Goal: Task Accomplishment & Management: Use online tool/utility

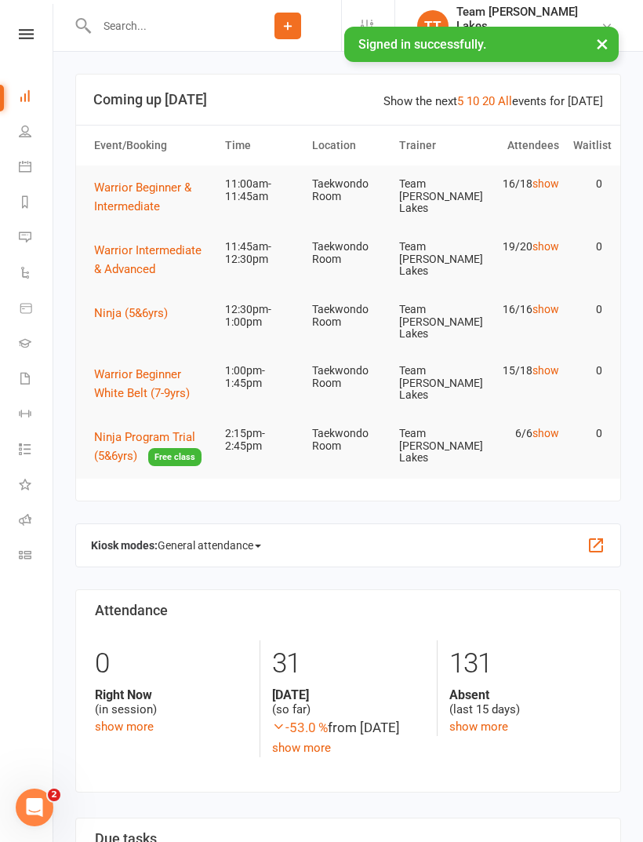
click at [24, 516] on icon at bounding box center [25, 519] width 13 height 13
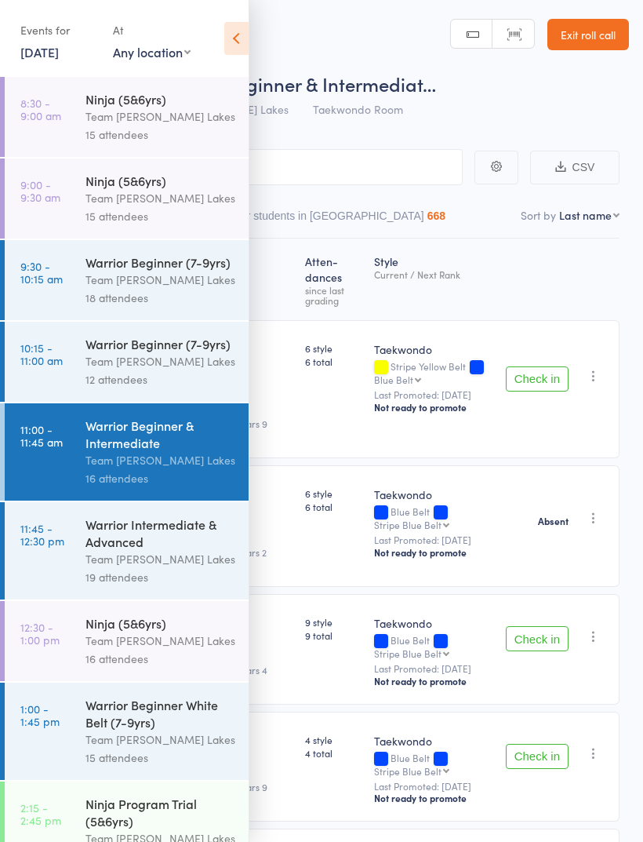
click at [246, 18] on div "Events for 11 Oct, 2025 11 Oct, 2025 October 2025 Sun Mon Tue Wed Thu Fri Sat 4…" at bounding box center [124, 39] width 249 height 79
click at [238, 38] on icon at bounding box center [236, 38] width 24 height 33
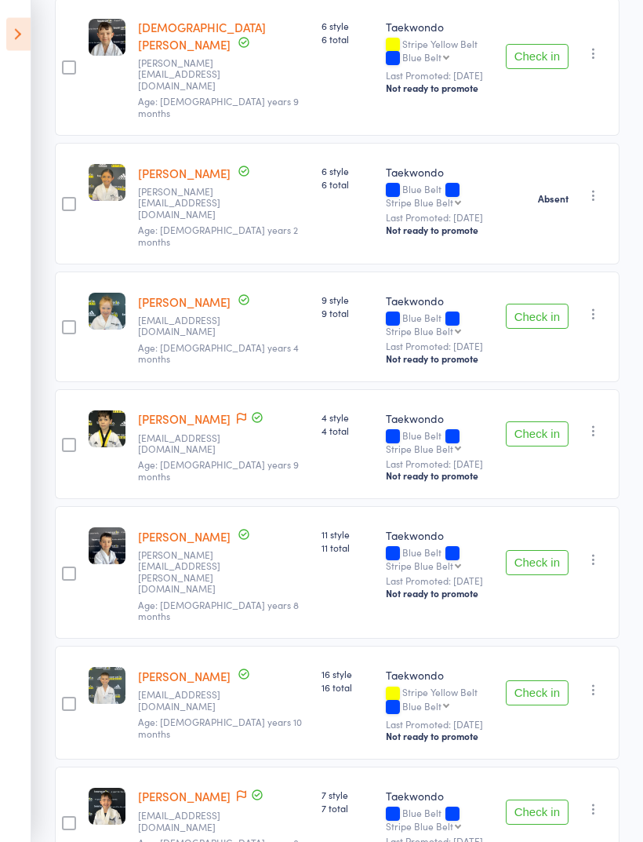
scroll to position [331, 0]
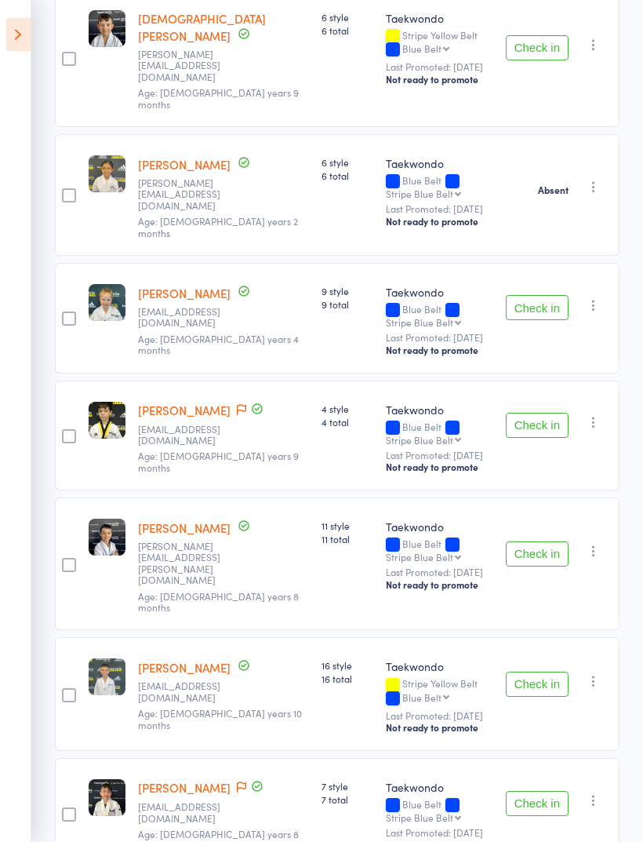
click at [555, 295] on button "Check in" at bounding box center [537, 307] width 63 height 25
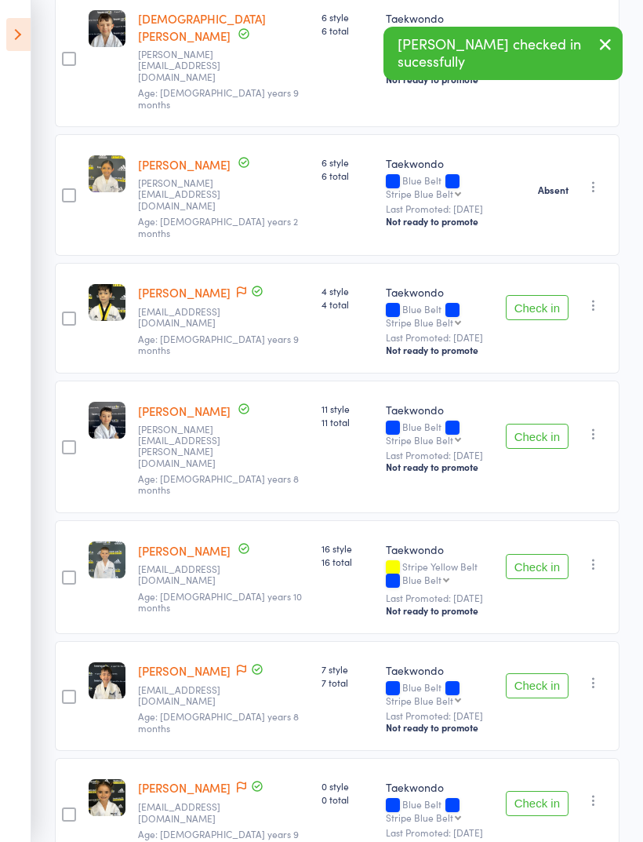
click at [547, 295] on button "Check in" at bounding box center [537, 307] width 63 height 25
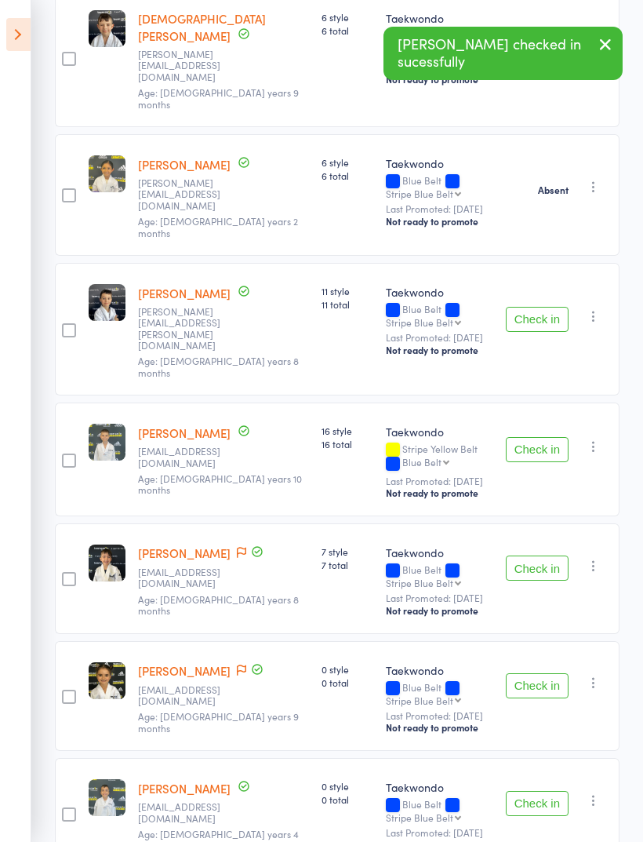
click at [548, 307] on button "Check in" at bounding box center [537, 319] width 63 height 25
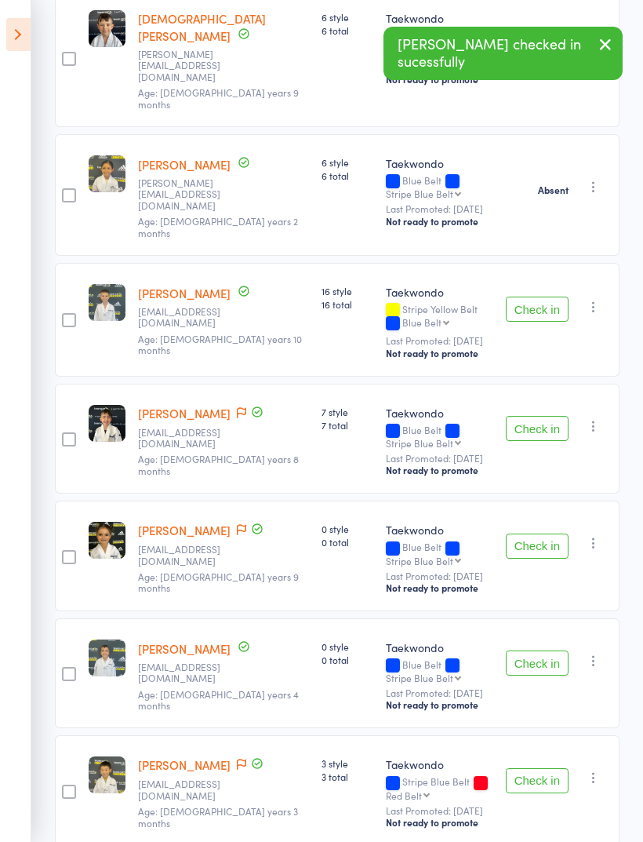
click at [545, 416] on button "Check in" at bounding box center [537, 428] width 63 height 25
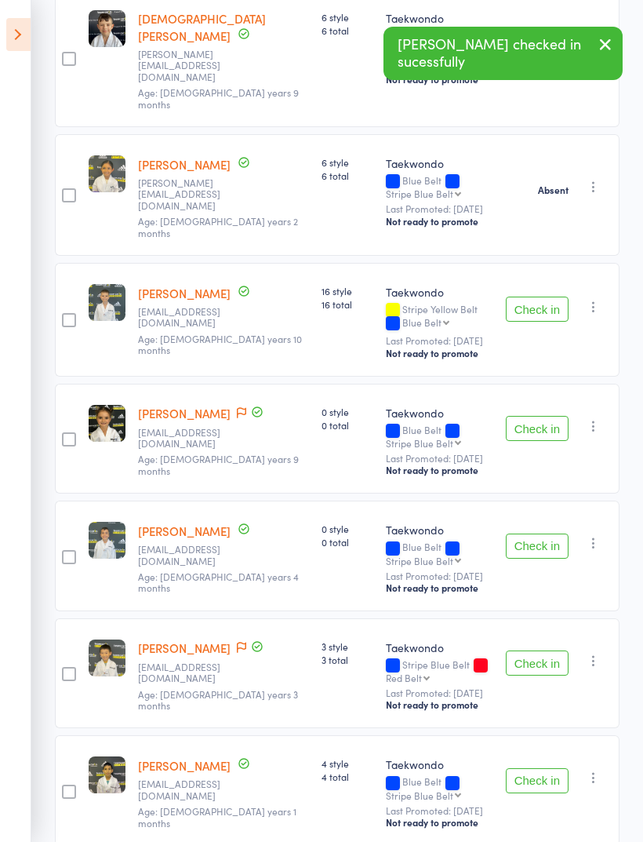
click at [549, 416] on button "Check in" at bounding box center [537, 428] width 63 height 25
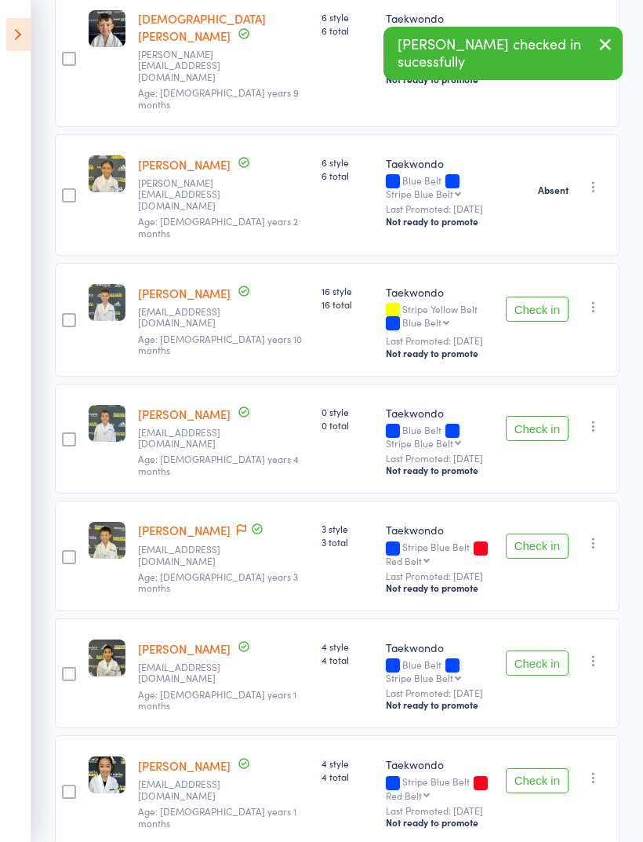
click at [540, 416] on button "Check in" at bounding box center [537, 428] width 63 height 25
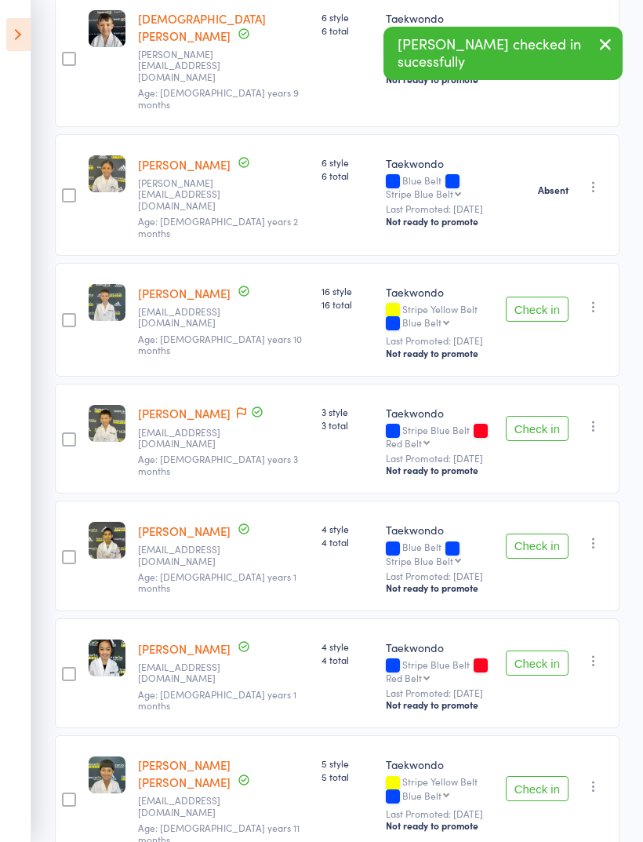
click at [544, 416] on button "Check in" at bounding box center [537, 428] width 63 height 25
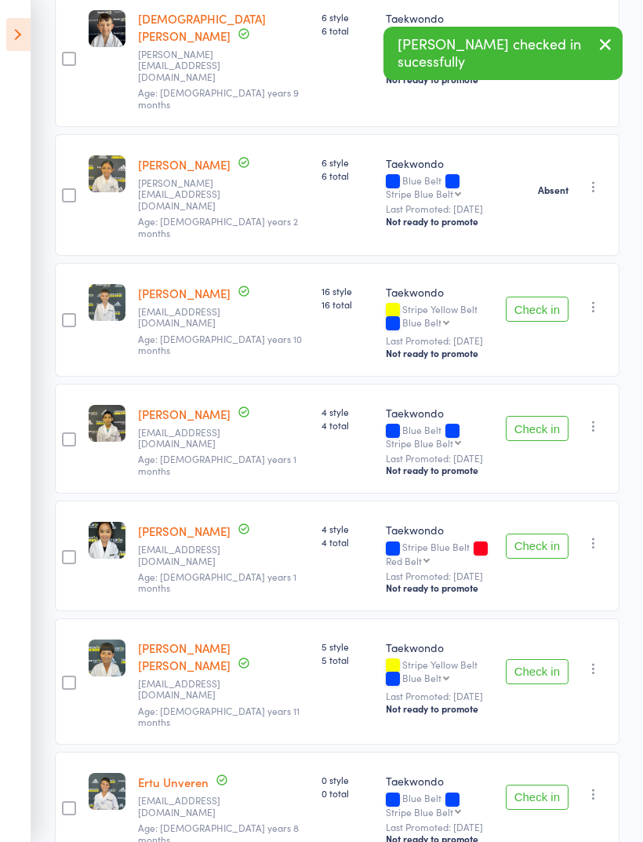
click at [614, 37] on icon "button" at bounding box center [605, 45] width 19 height 20
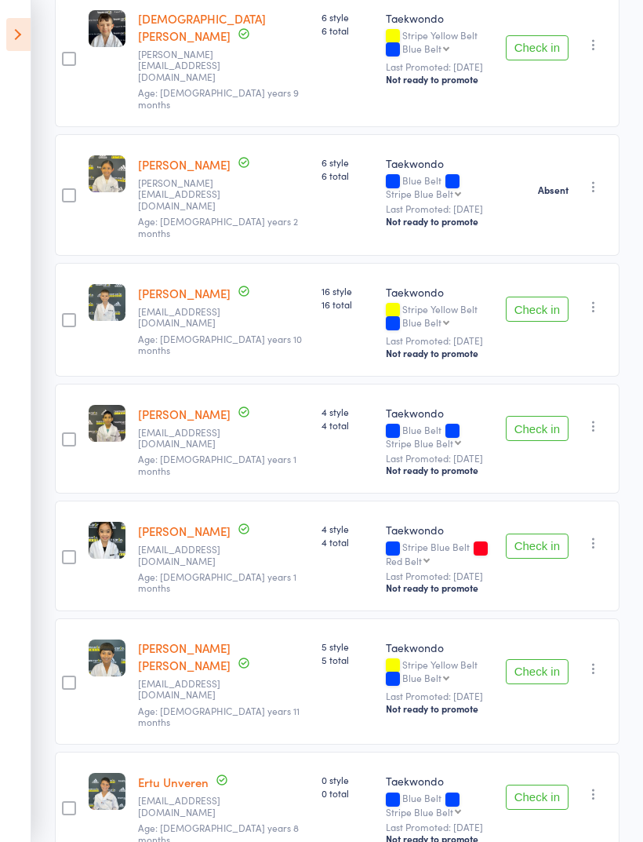
click at [548, 416] on button "Check in" at bounding box center [537, 428] width 63 height 25
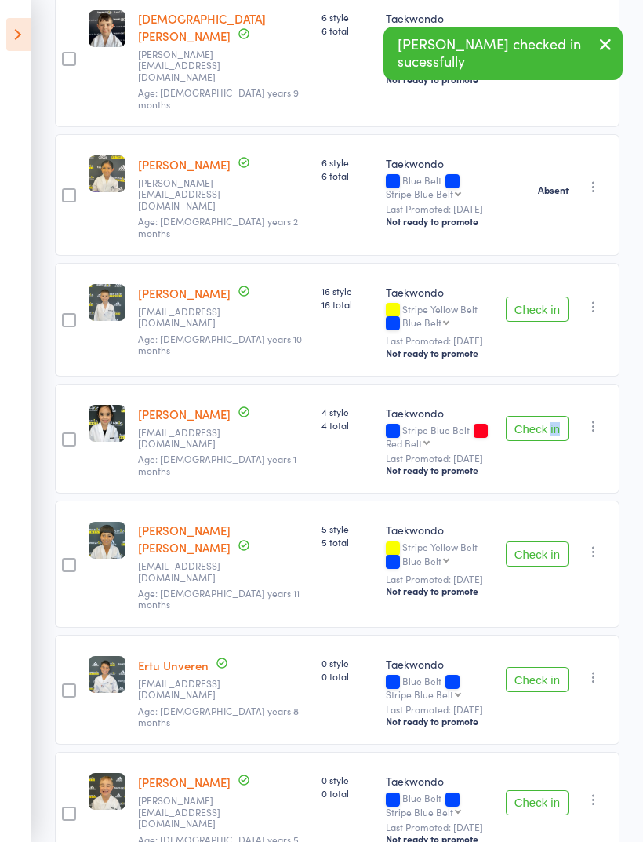
click at [542, 416] on button "Check in" at bounding box center [537, 428] width 63 height 25
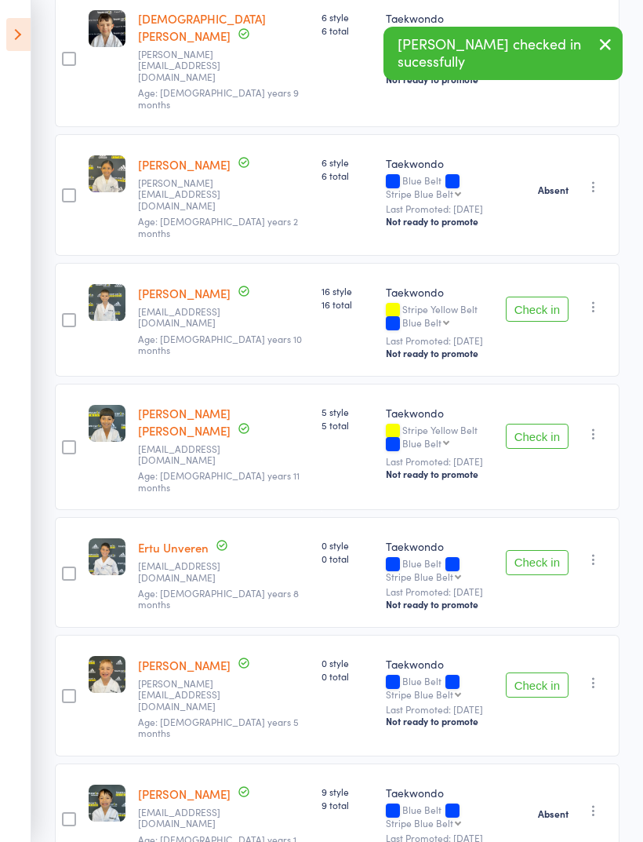
scroll to position [302, 0]
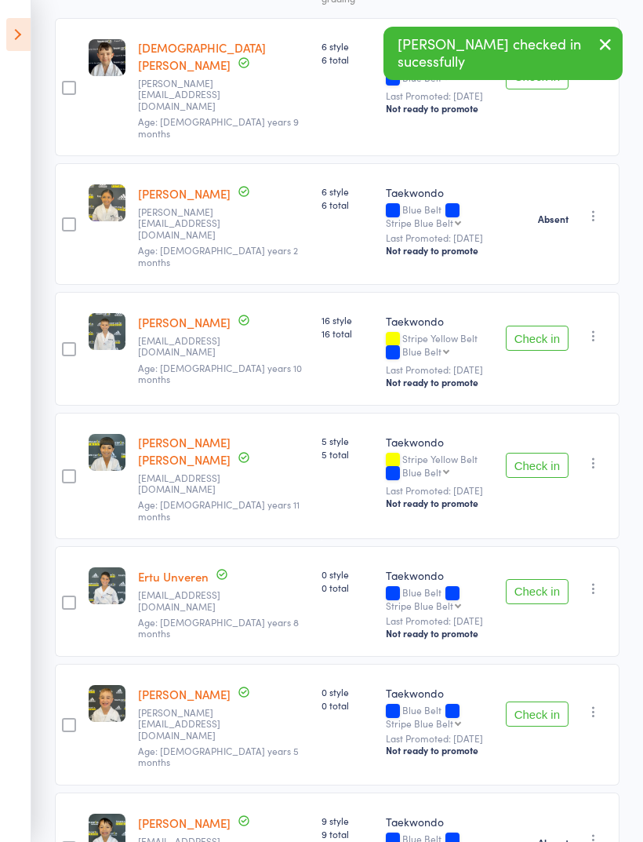
click at [544, 453] on button "Check in" at bounding box center [537, 465] width 63 height 25
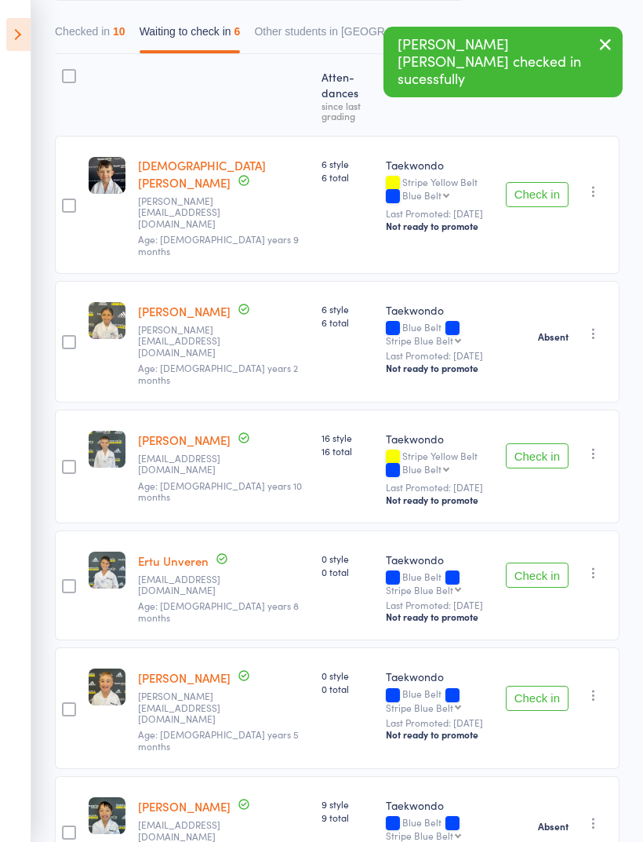
click at [548, 562] on button "Check in" at bounding box center [537, 574] width 63 height 25
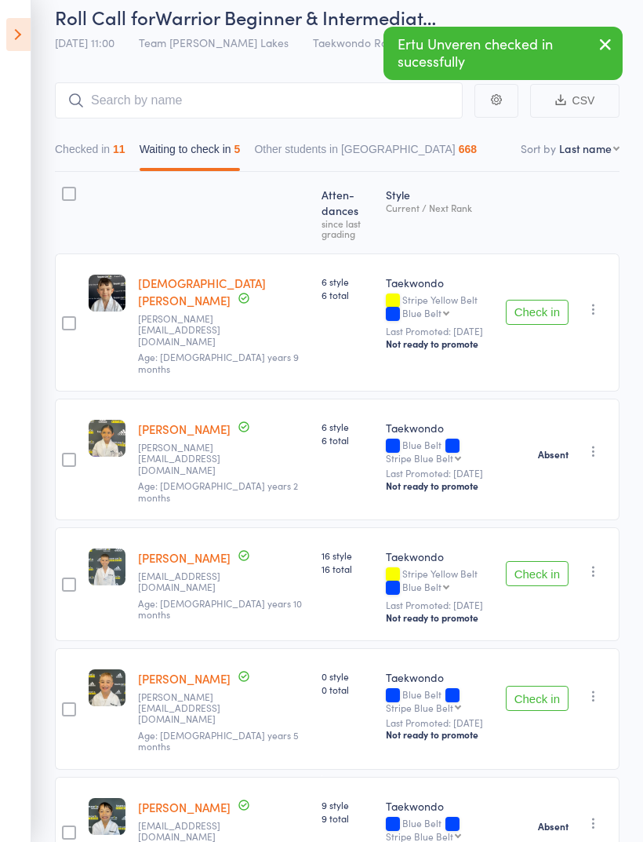
click at [543, 686] on button "Check in" at bounding box center [537, 698] width 63 height 25
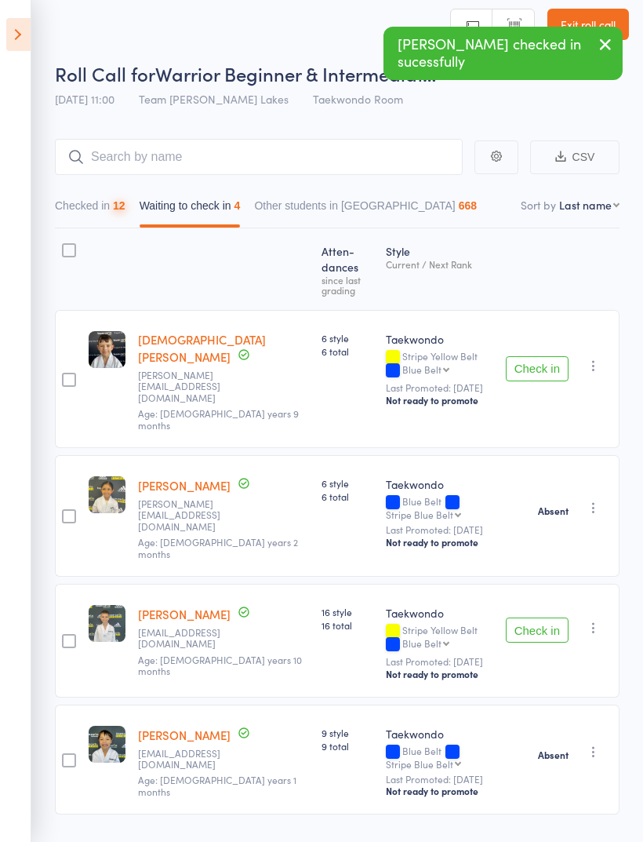
scroll to position [11, 0]
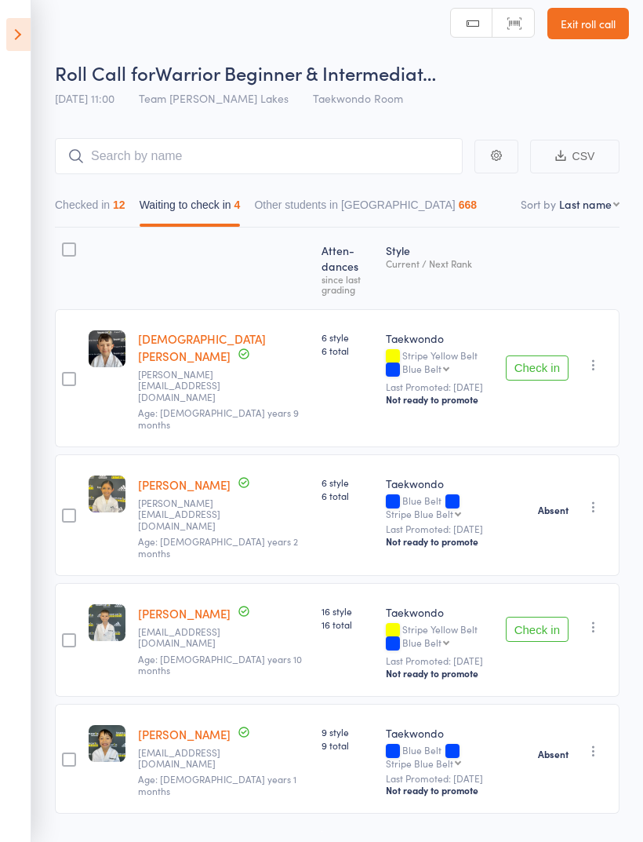
click at [539, 617] on button "Check in" at bounding box center [537, 629] width 63 height 25
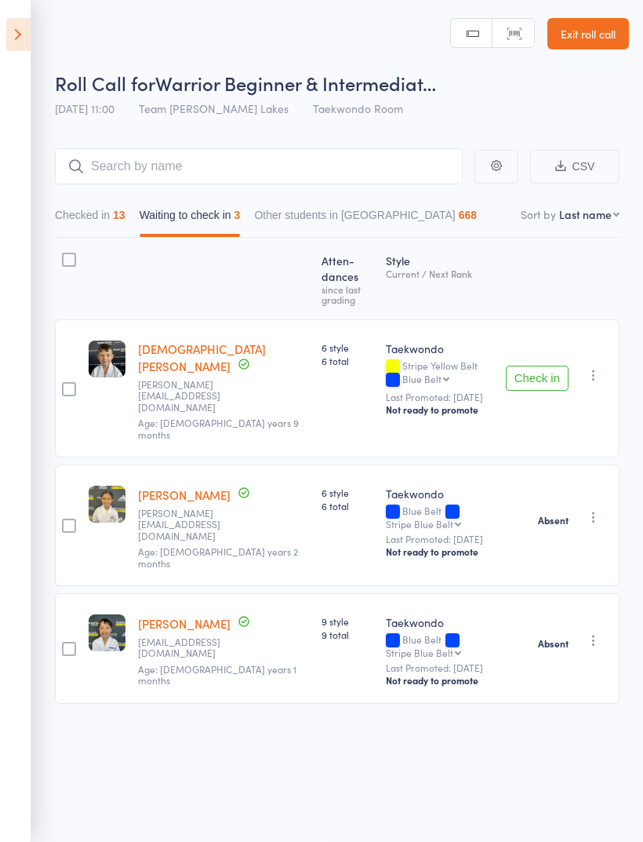
click at [548, 366] on button "Check in" at bounding box center [537, 378] width 63 height 25
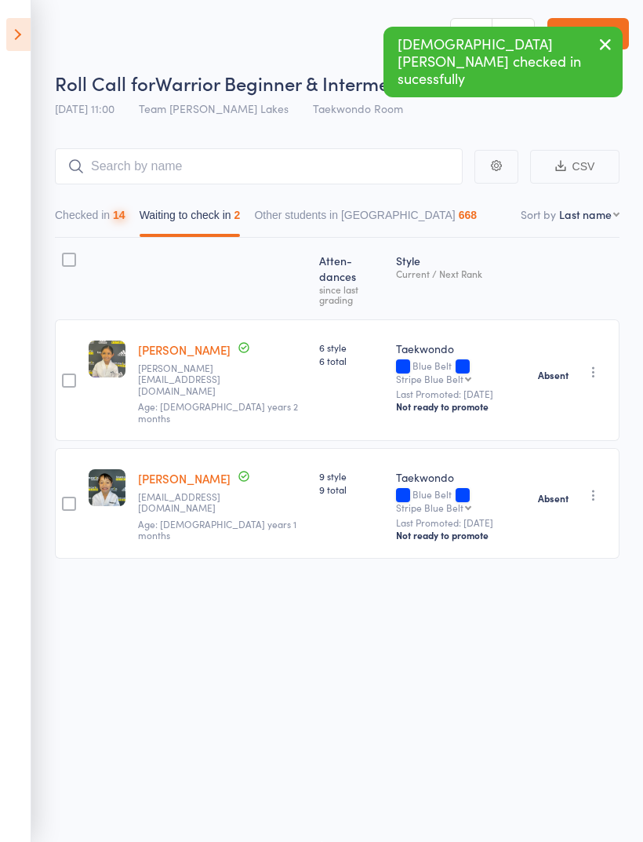
click at [100, 206] on button "Checked in 14" at bounding box center [90, 219] width 71 height 36
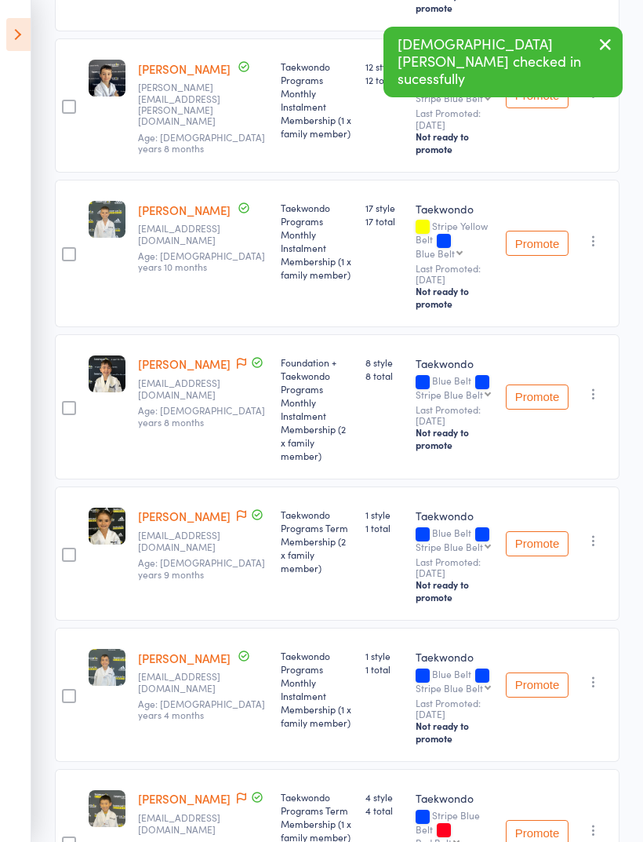
scroll to position [728, 0]
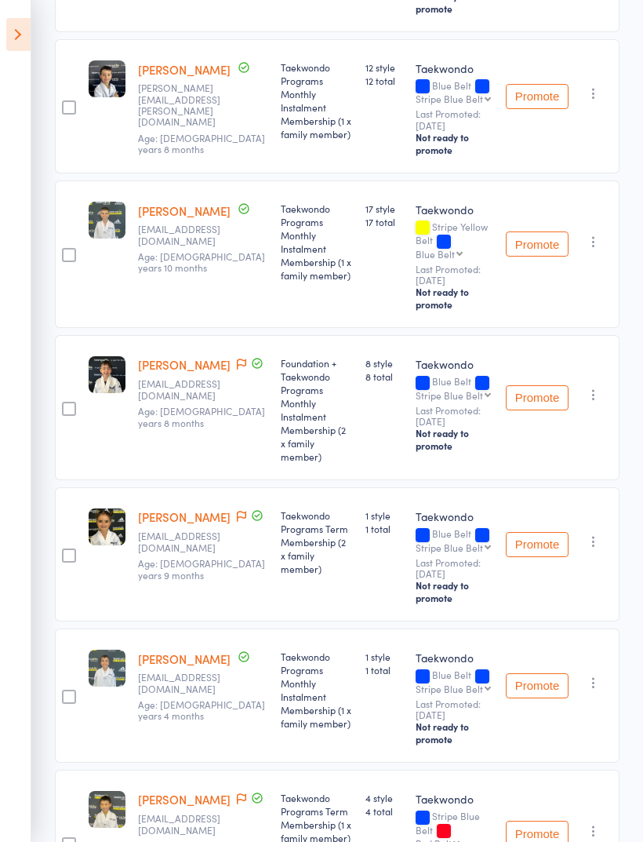
click at [595, 101] on icon "button" at bounding box center [594, 93] width 16 height 16
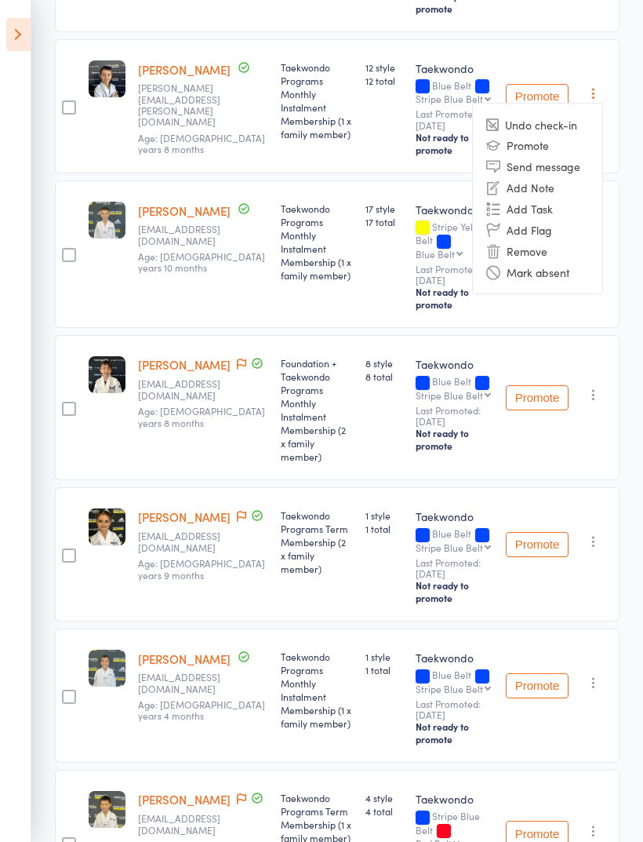
click at [562, 282] on li "Mark absent" at bounding box center [537, 271] width 129 height 21
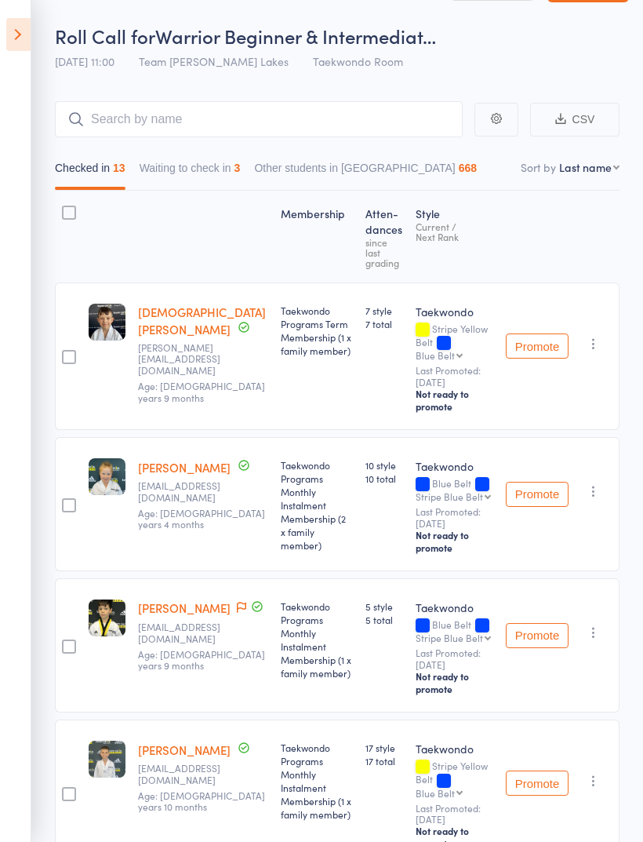
scroll to position [0, 0]
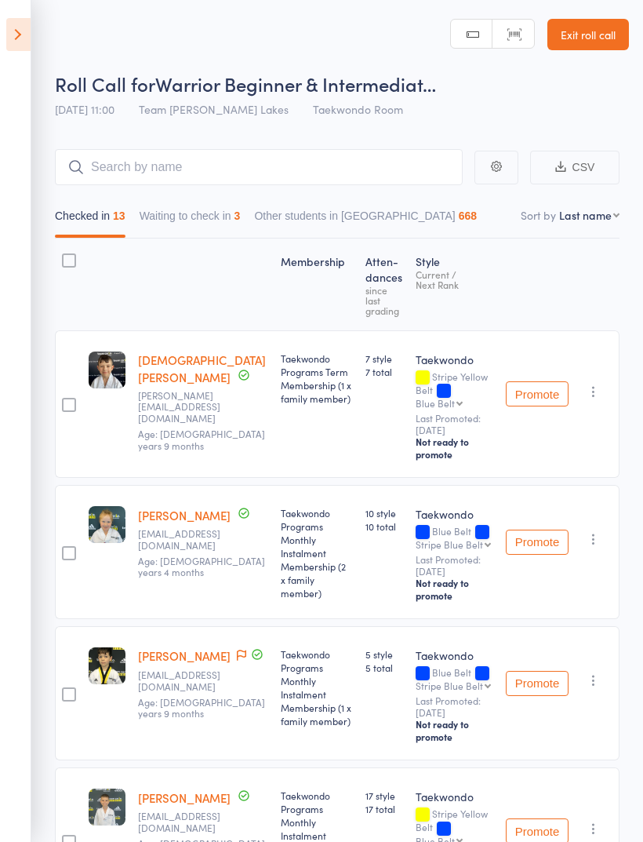
click at [5, 10] on aside "Events for 11 Oct, 2025 11 Oct, 2025 October 2025 Sun Mon Tue Wed Thu Fri Sat 4…" at bounding box center [15, 421] width 31 height 842
click at [22, 40] on icon at bounding box center [18, 34] width 24 height 33
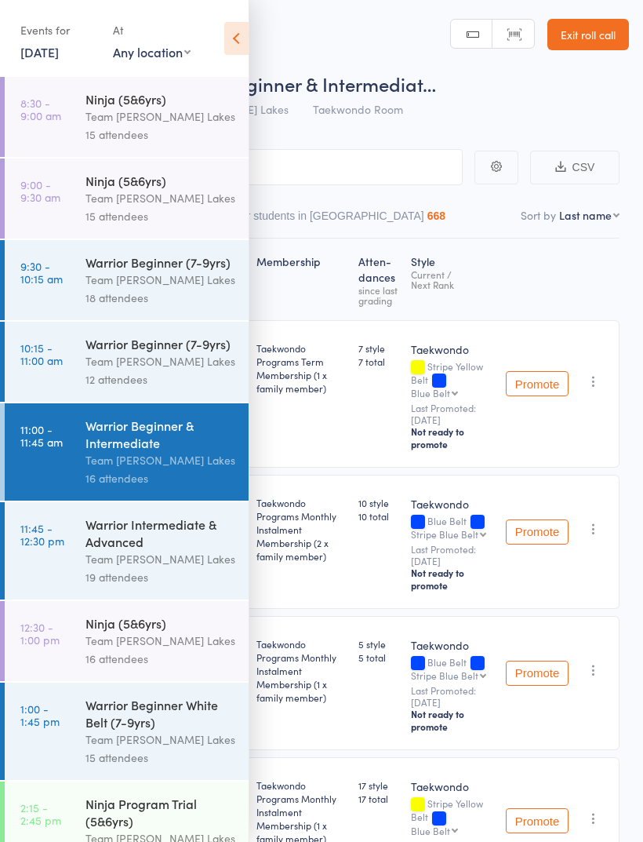
click at [75, 552] on link "11:45 - 12:30 pm Warrior Intermediate & Advanced Team Carlo Taylors Lakes 19 at…" at bounding box center [127, 550] width 244 height 97
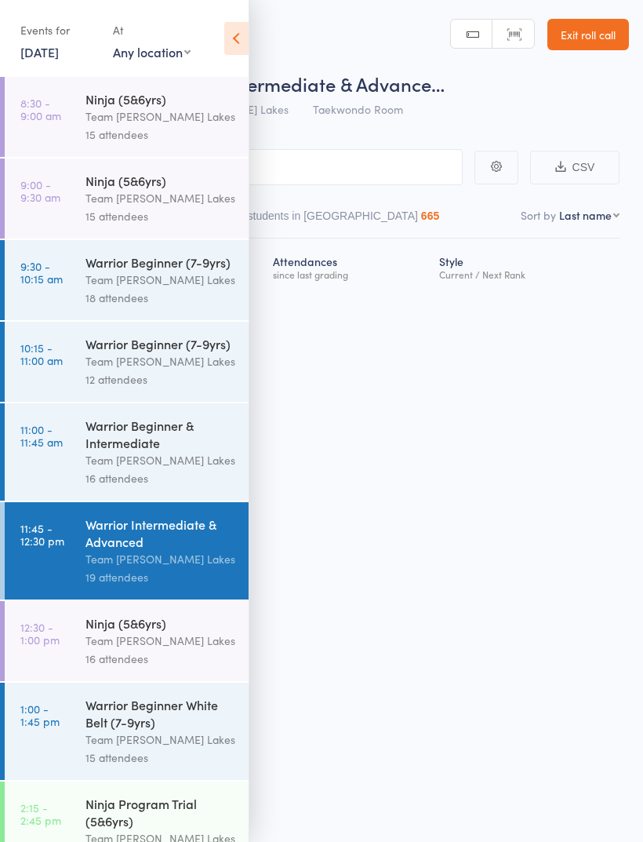
click at [217, 45] on div "Events for 11 Oct, 2025 11 Oct, 2025 October 2025 Sun Mon Tue Wed Thu Fri Sat 4…" at bounding box center [124, 39] width 249 height 79
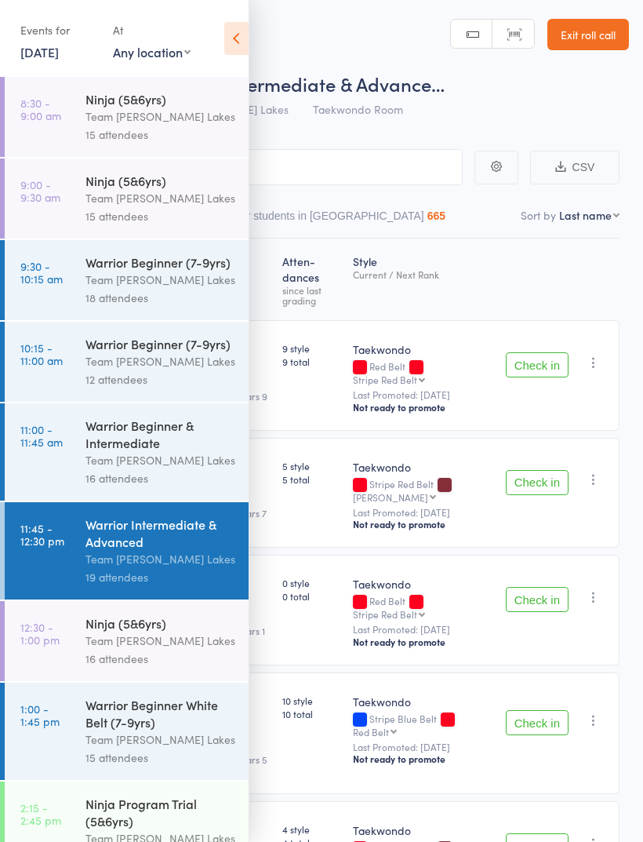
click at [239, 37] on icon at bounding box center [236, 38] width 24 height 33
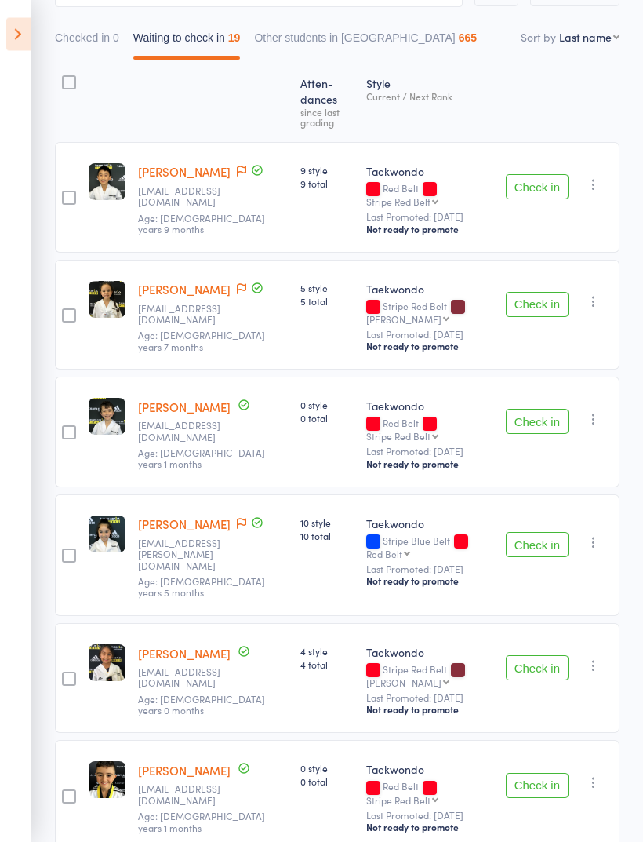
click at [544, 175] on button "Check in" at bounding box center [537, 187] width 63 height 25
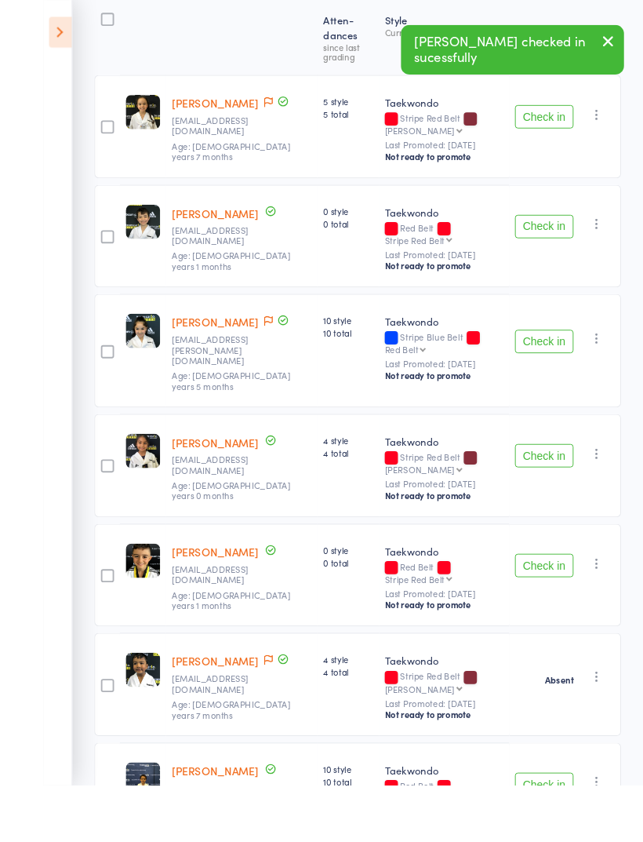
scroll to position [291, 0]
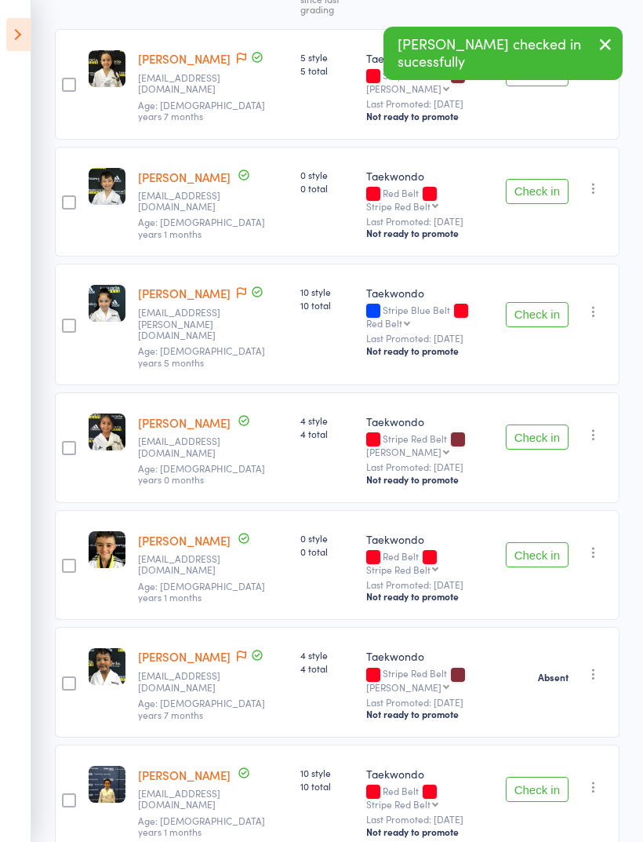
click at [540, 302] on button "Check in" at bounding box center [537, 314] width 63 height 25
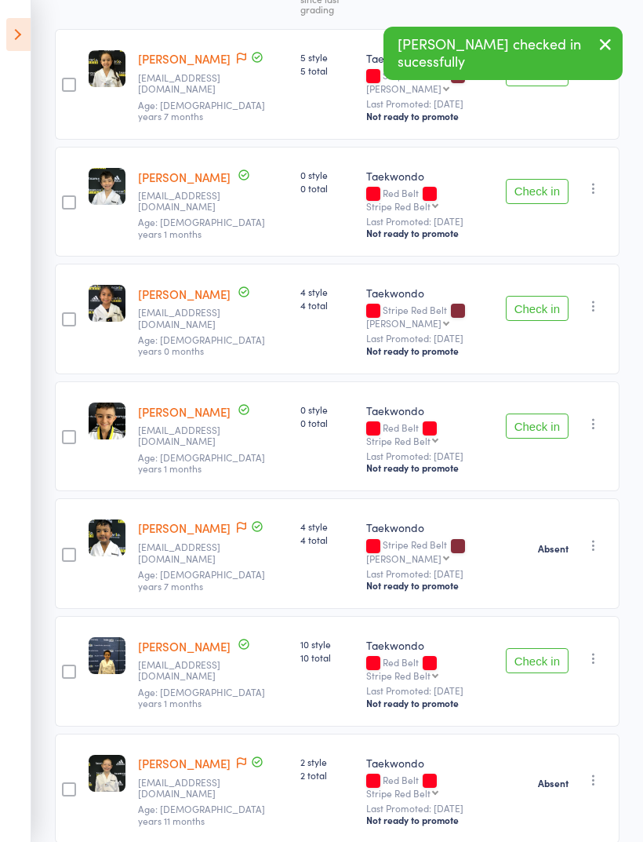
click at [540, 296] on button "Check in" at bounding box center [537, 308] width 63 height 25
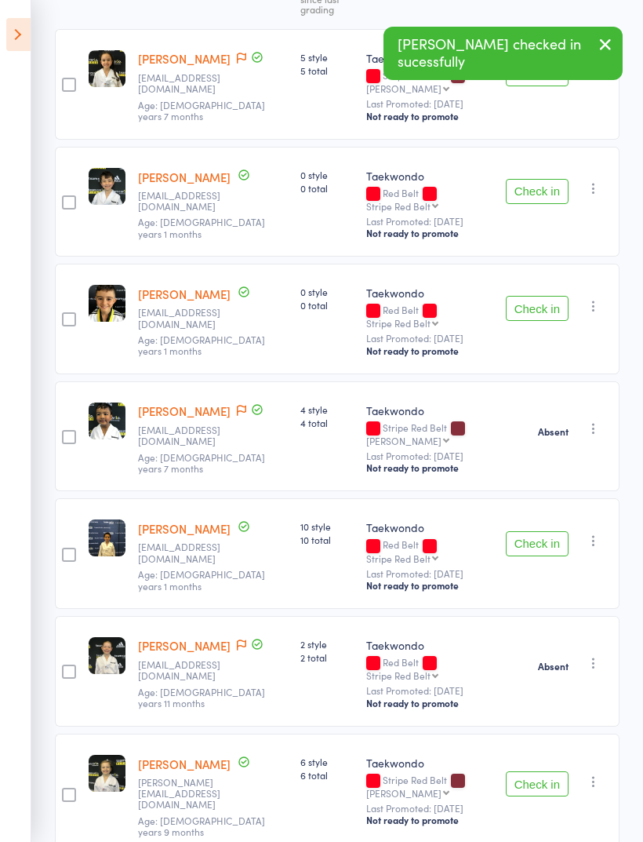
click at [540, 296] on button "Check in" at bounding box center [537, 308] width 63 height 25
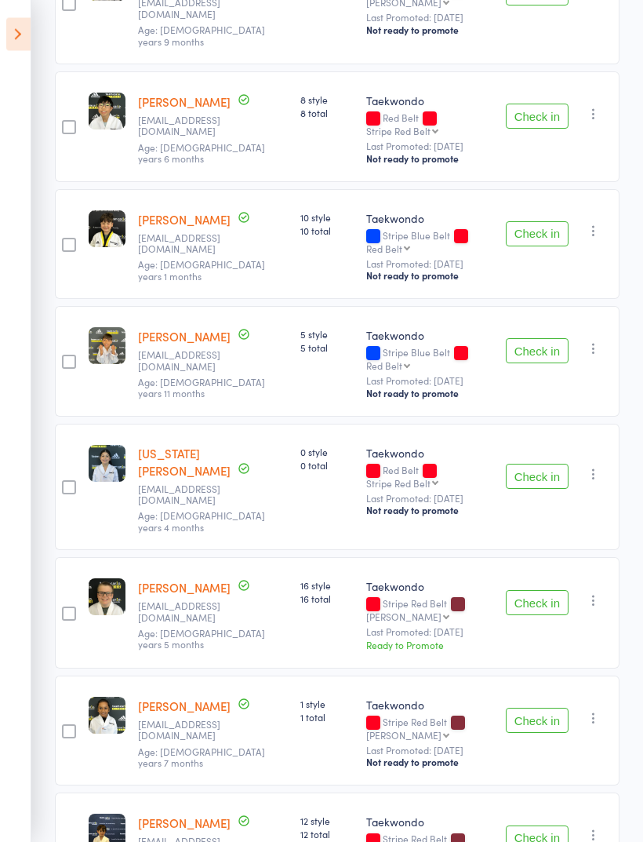
scroll to position [975, 0]
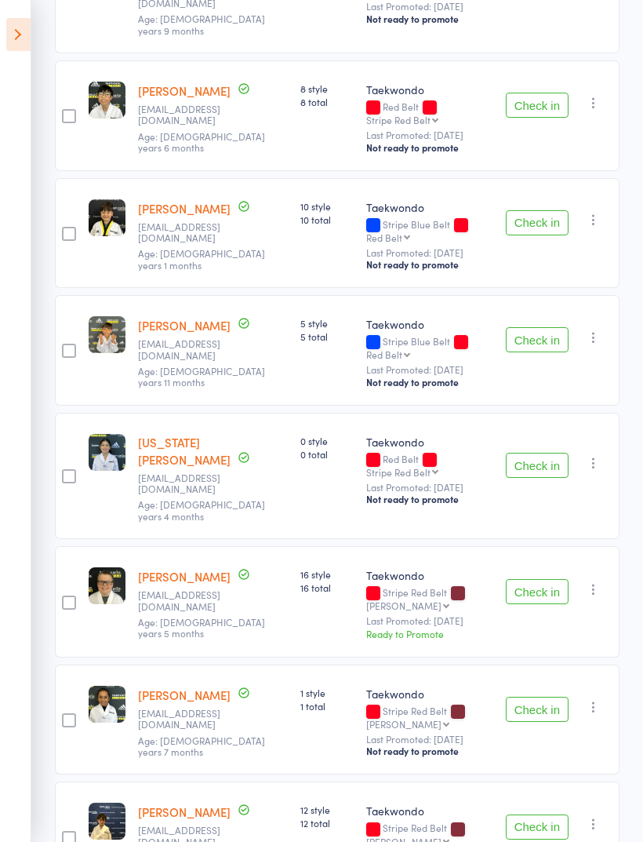
click at [551, 327] on button "Check in" at bounding box center [537, 339] width 63 height 25
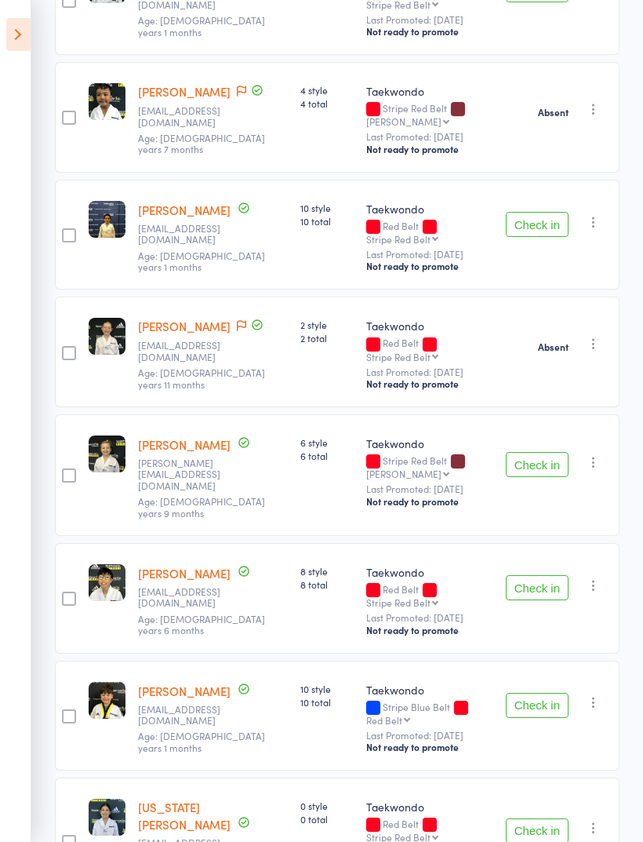
scroll to position [492, 0]
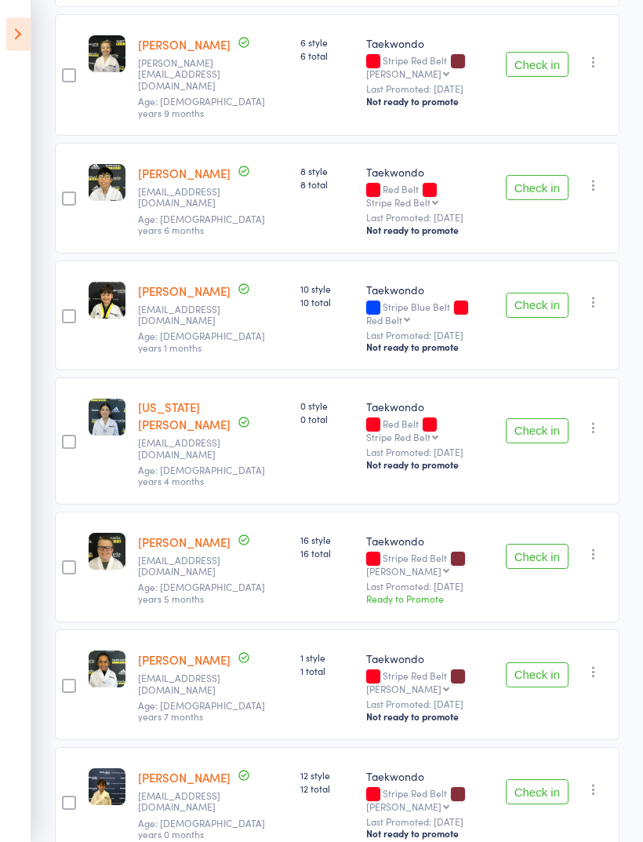
click at [540, 419] on button "Check in" at bounding box center [537, 431] width 63 height 25
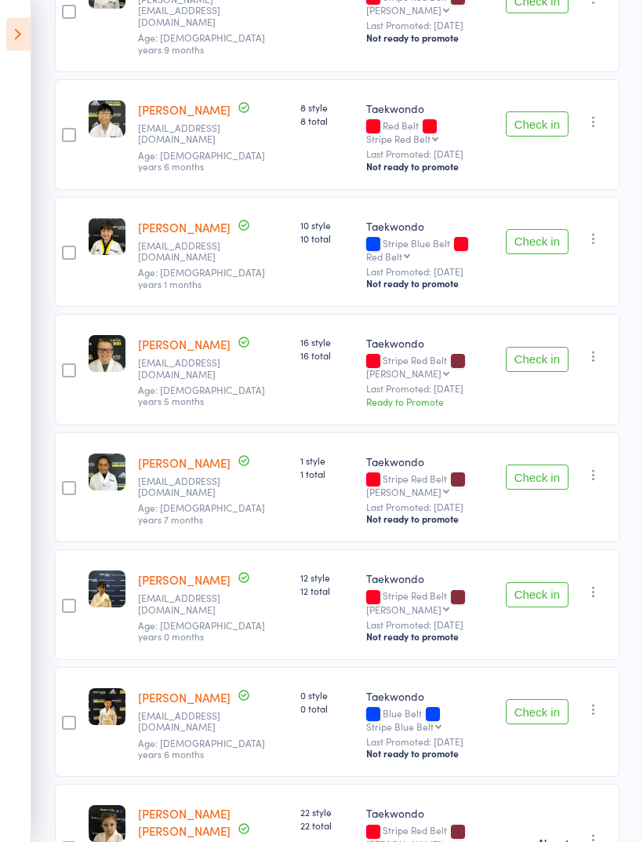
scroll to position [968, 0]
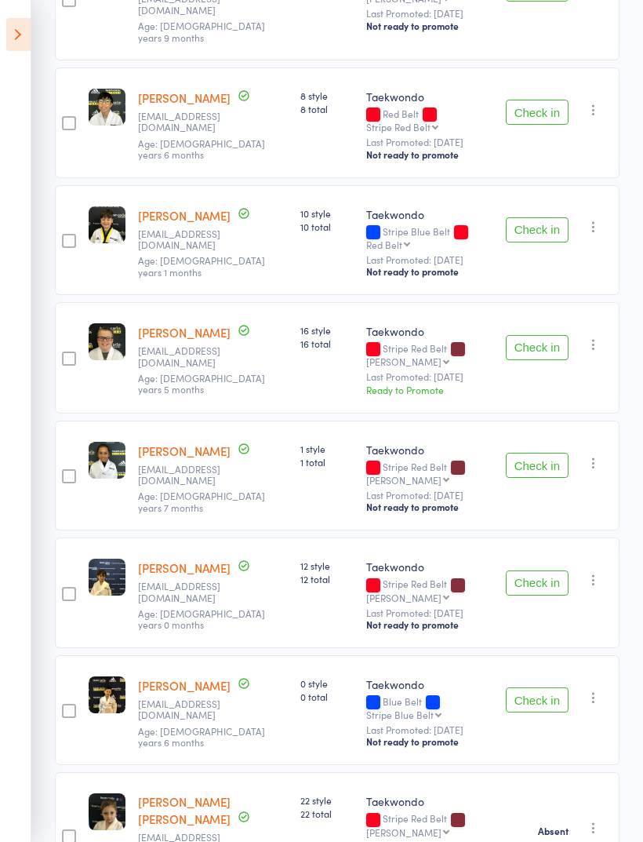
click at [551, 335] on button "Check in" at bounding box center [537, 347] width 63 height 25
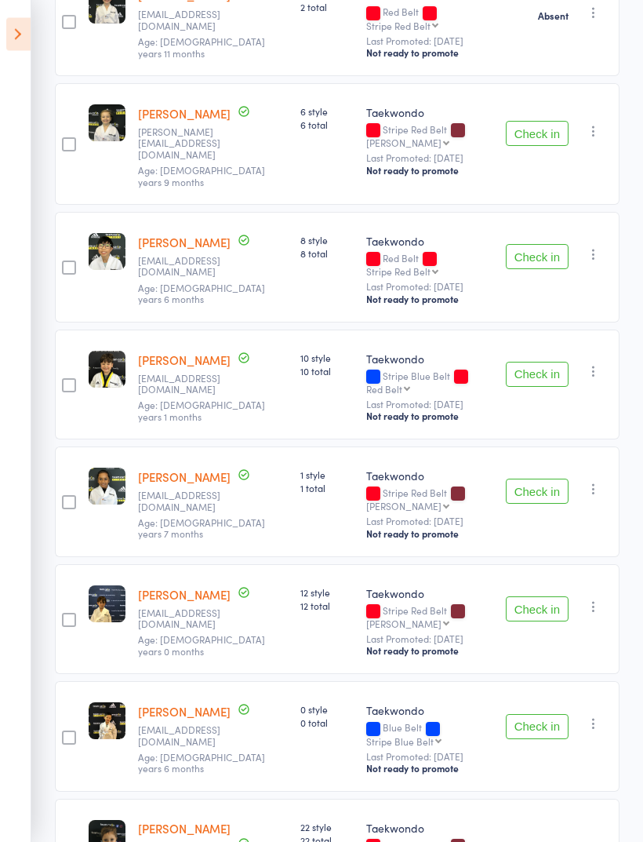
scroll to position [850, 0]
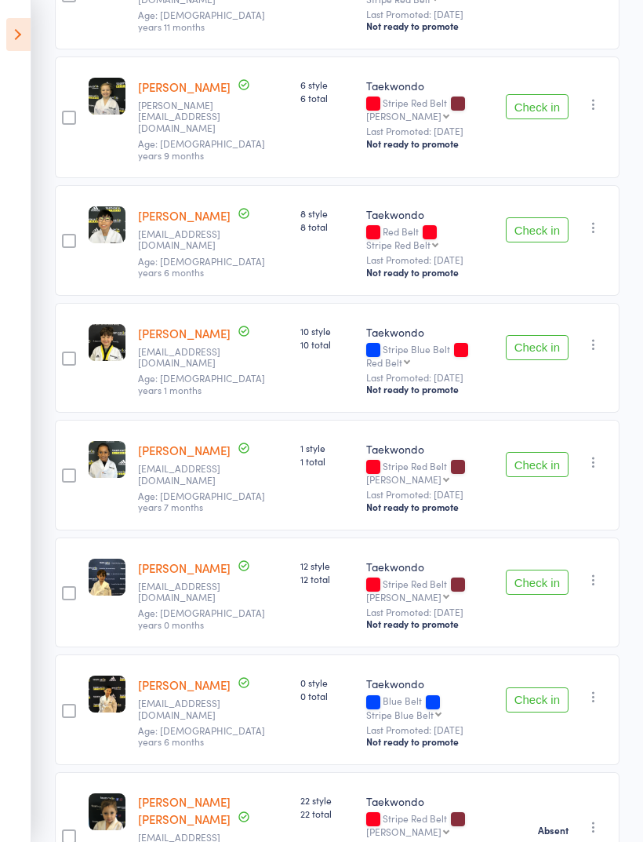
click at [551, 569] on button "Check in" at bounding box center [537, 581] width 63 height 25
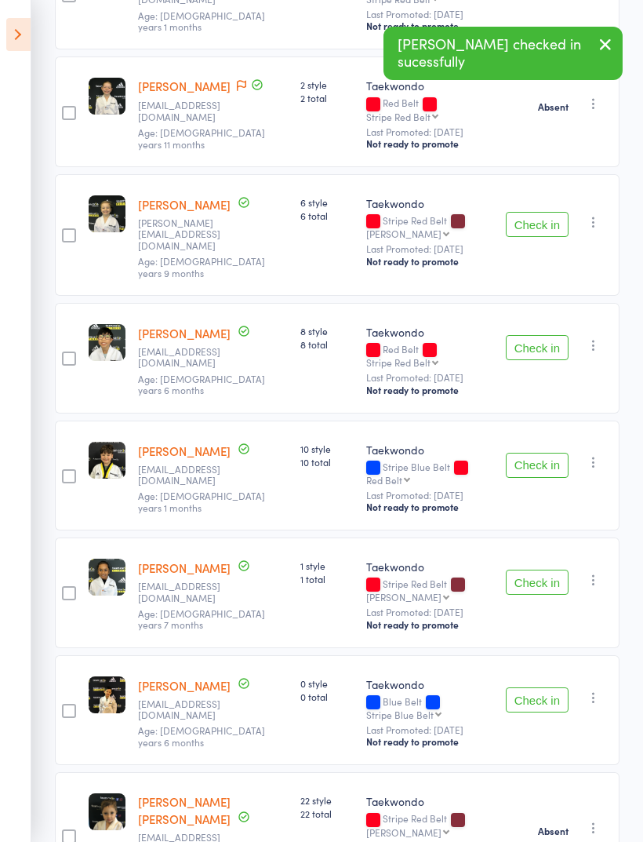
click at [554, 569] on button "Check in" at bounding box center [537, 581] width 63 height 25
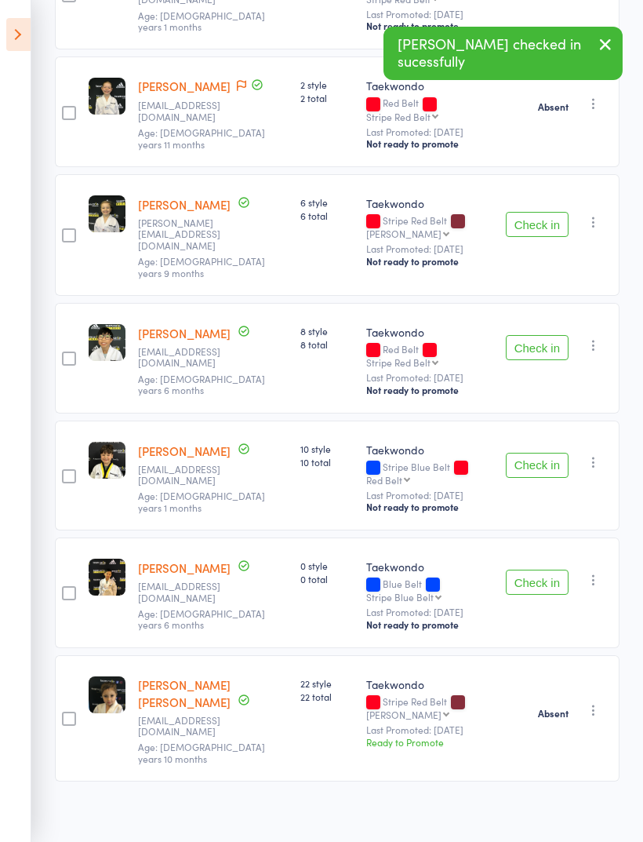
scroll to position [615, 0]
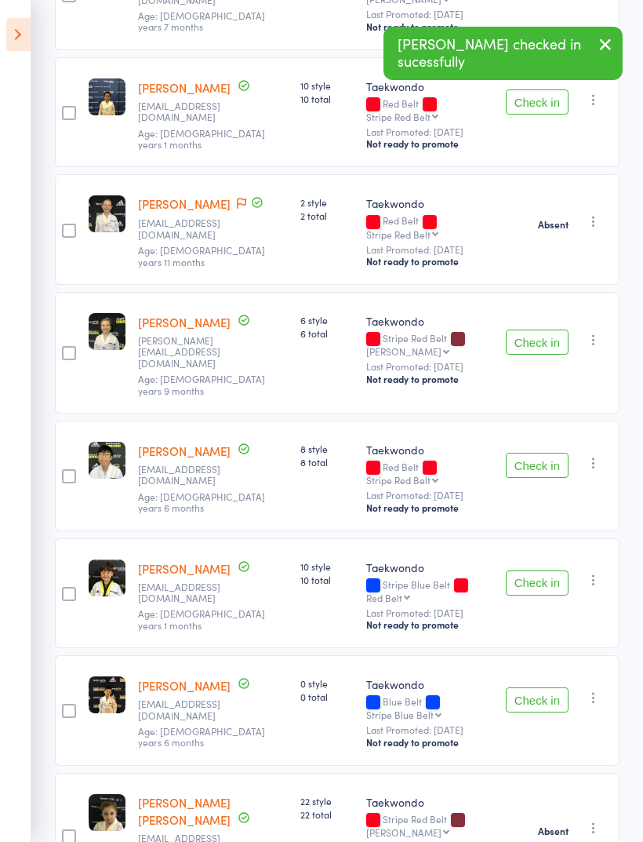
click at [554, 687] on button "Check in" at bounding box center [537, 699] width 63 height 25
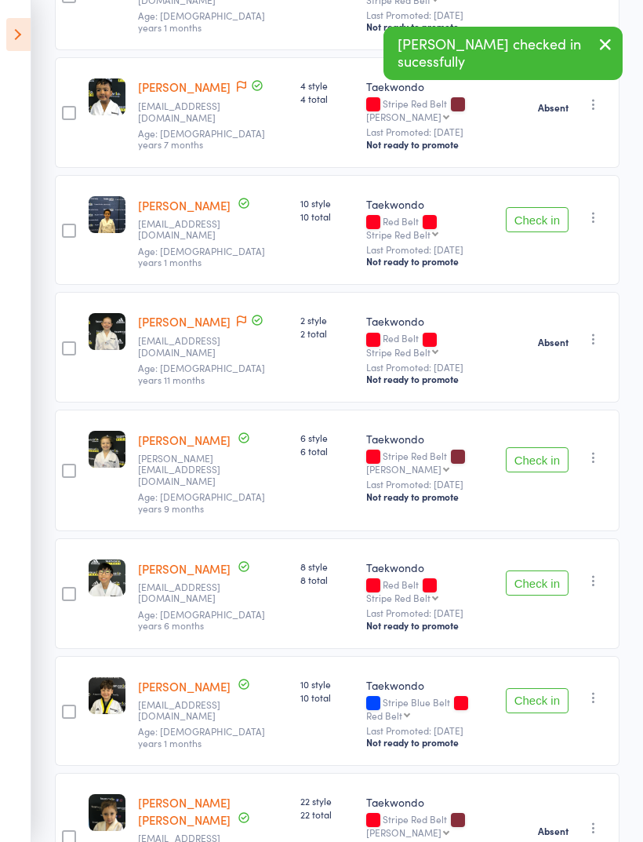
click at [558, 570] on button "Check in" at bounding box center [537, 582] width 63 height 25
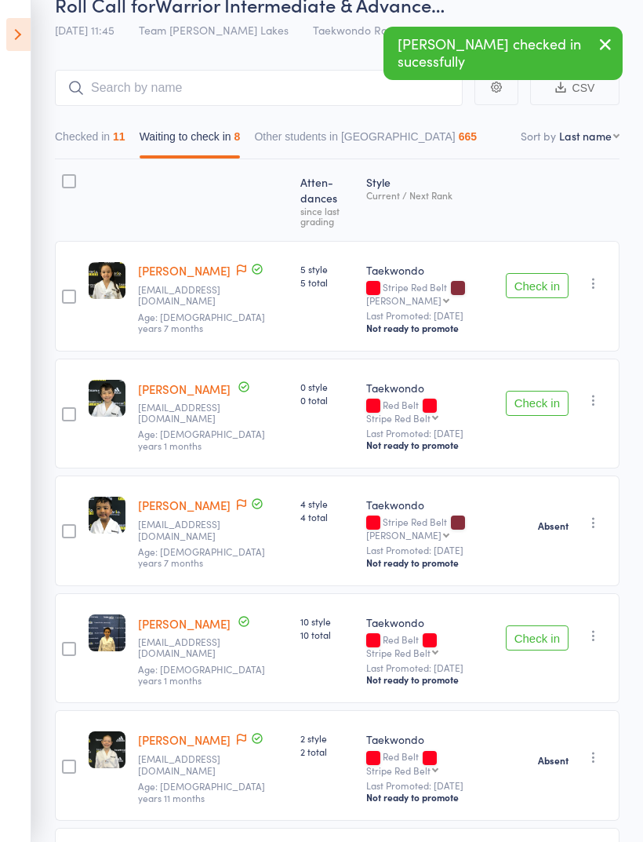
scroll to position [74, 0]
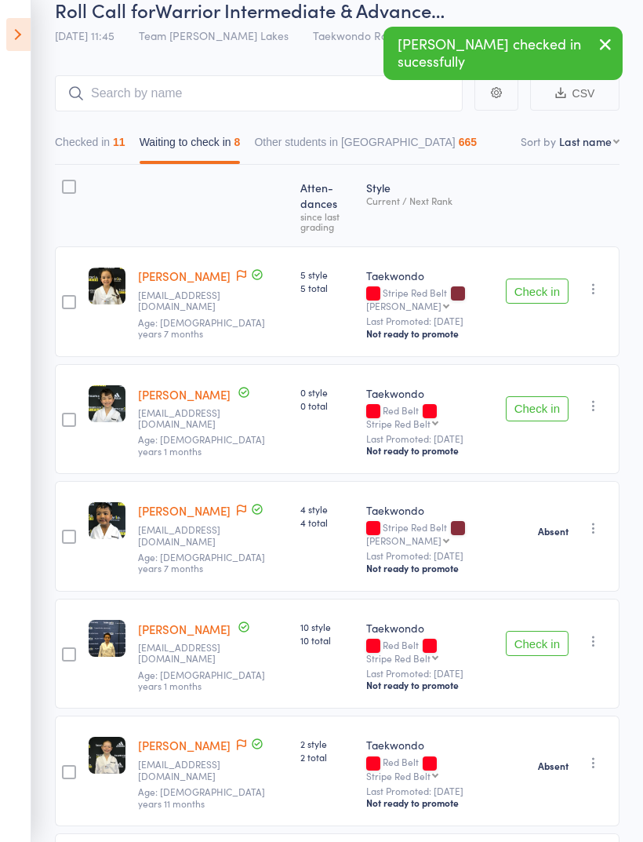
click at [568, 401] on button "Check in" at bounding box center [537, 408] width 63 height 25
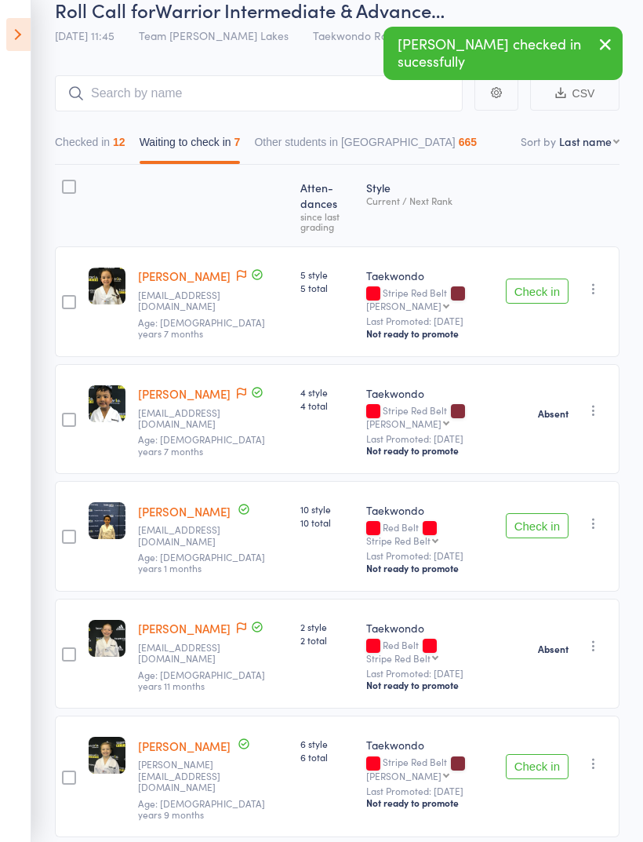
click at [613, 41] on icon "button" at bounding box center [605, 45] width 19 height 20
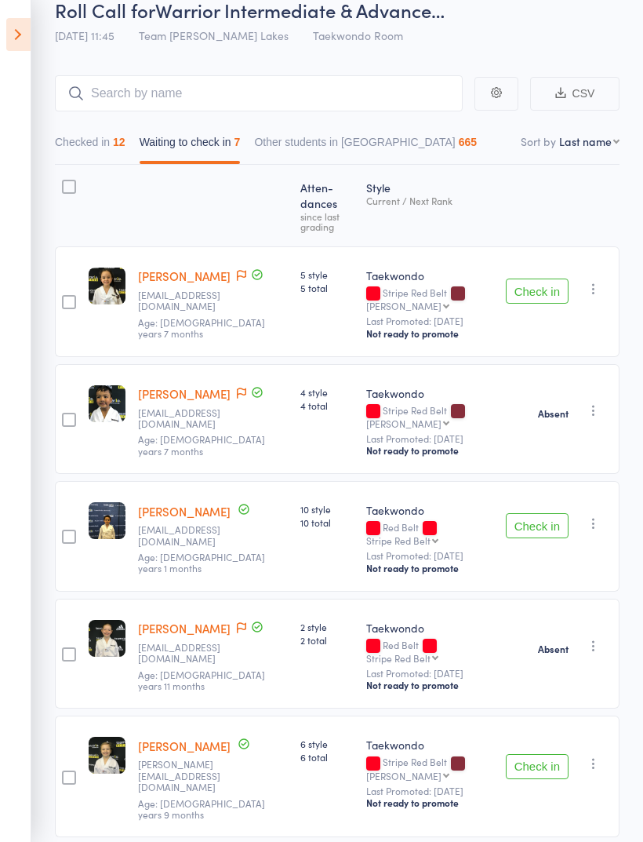
click at [62, 206] on div at bounding box center [68, 205] width 27 height 67
click at [76, 164] on button "Checked in 12" at bounding box center [90, 146] width 71 height 36
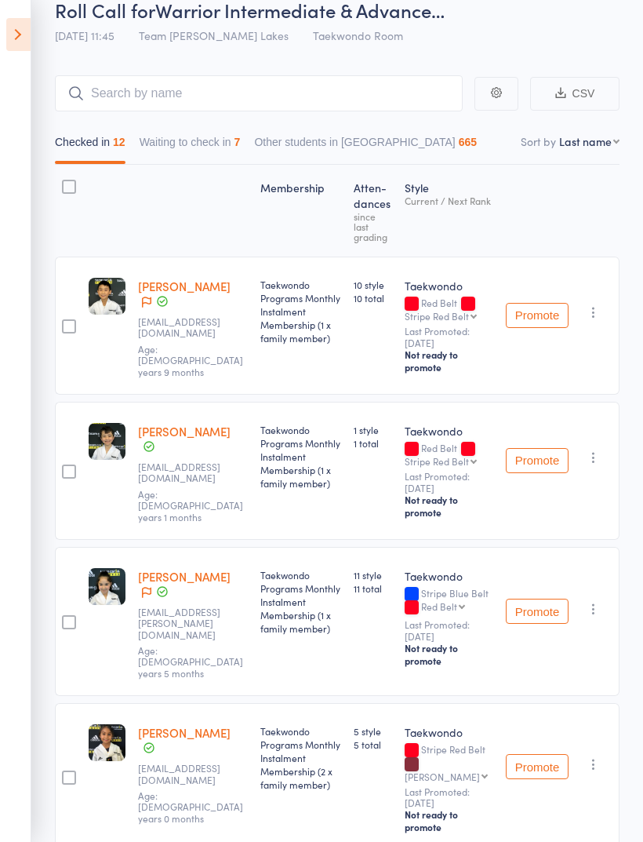
click at [210, 120] on div "Checked in 12 Waiting to check in 7 Other students in Taekwondo 665" at bounding box center [337, 137] width 565 height 53
click at [197, 136] on button "Waiting to check in 7" at bounding box center [190, 146] width 101 height 36
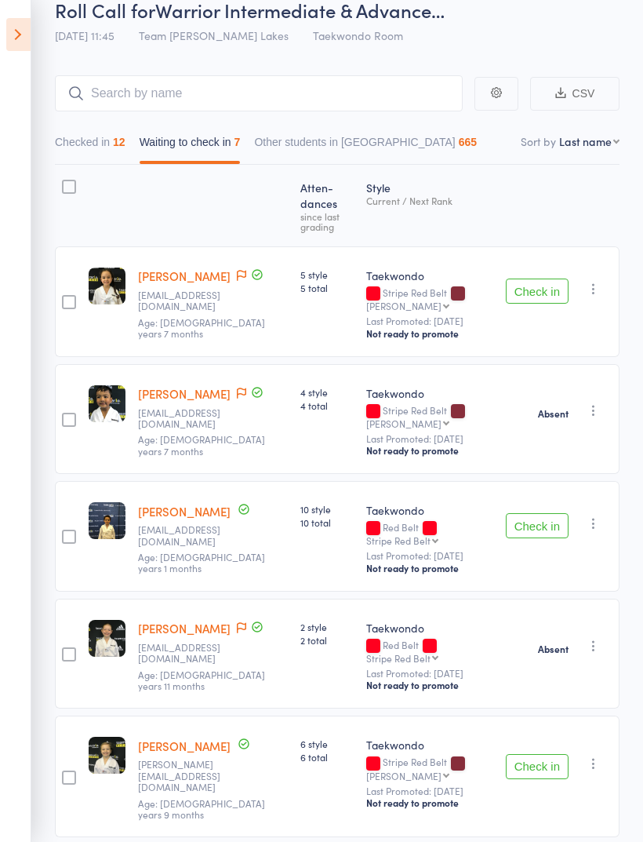
click at [63, 187] on div at bounding box center [69, 187] width 14 height 14
click at [65, 182] on input "checkbox" at bounding box center [65, 182] width 0 height 0
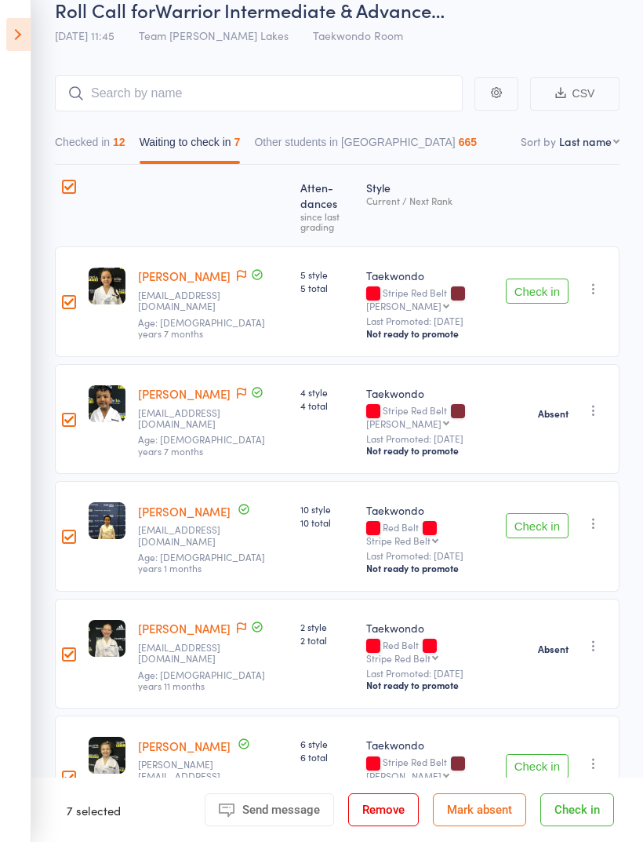
click at [500, 826] on button "Mark absent" at bounding box center [479, 809] width 93 height 33
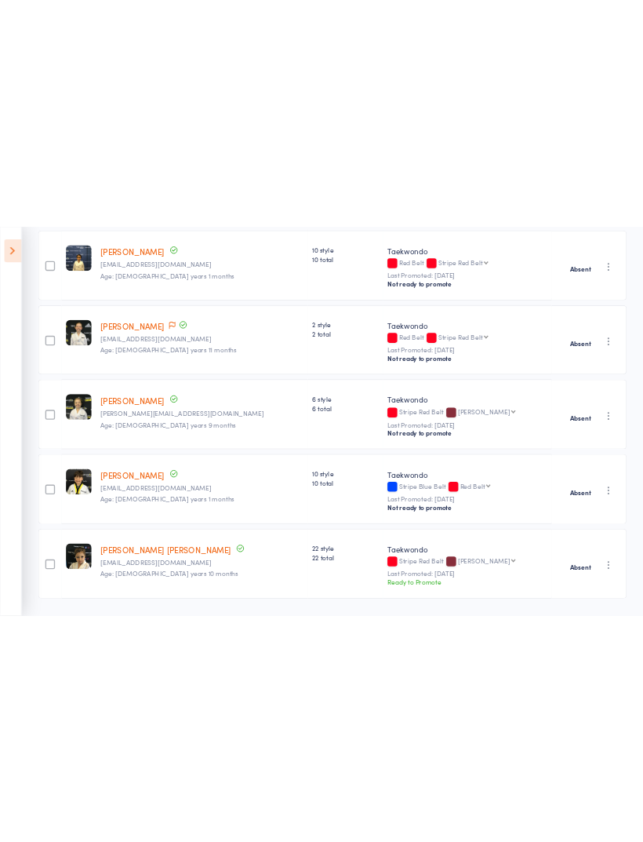
scroll to position [220, 0]
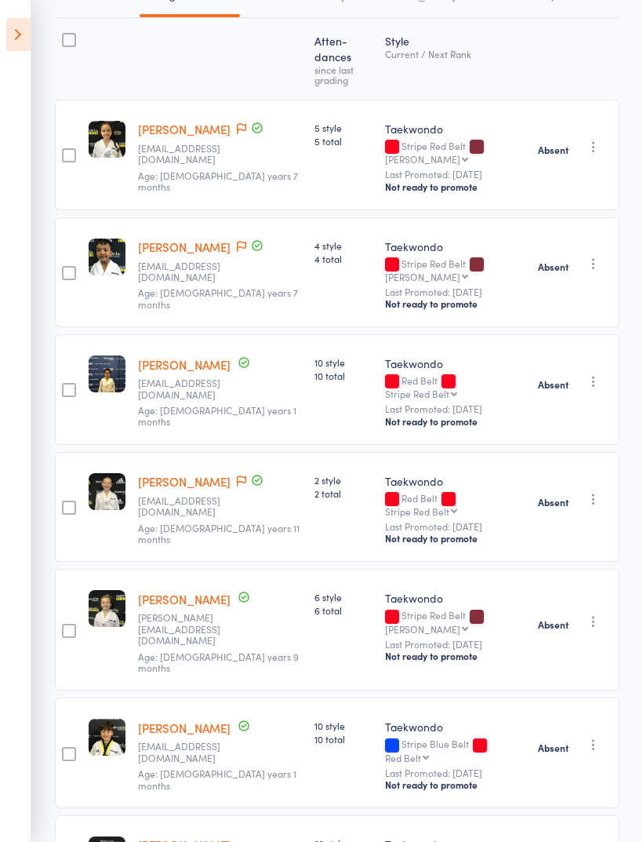
click at [609, 697] on div "Absent Check in Promote Send message Add Note Add Task Add Flag Remove" at bounding box center [576, 752] width 88 height 111
click at [595, 737] on icon "button" at bounding box center [594, 745] width 16 height 16
click at [564, 766] on li "Check in" at bounding box center [537, 776] width 129 height 20
